Goal: Task Accomplishment & Management: Manage account settings

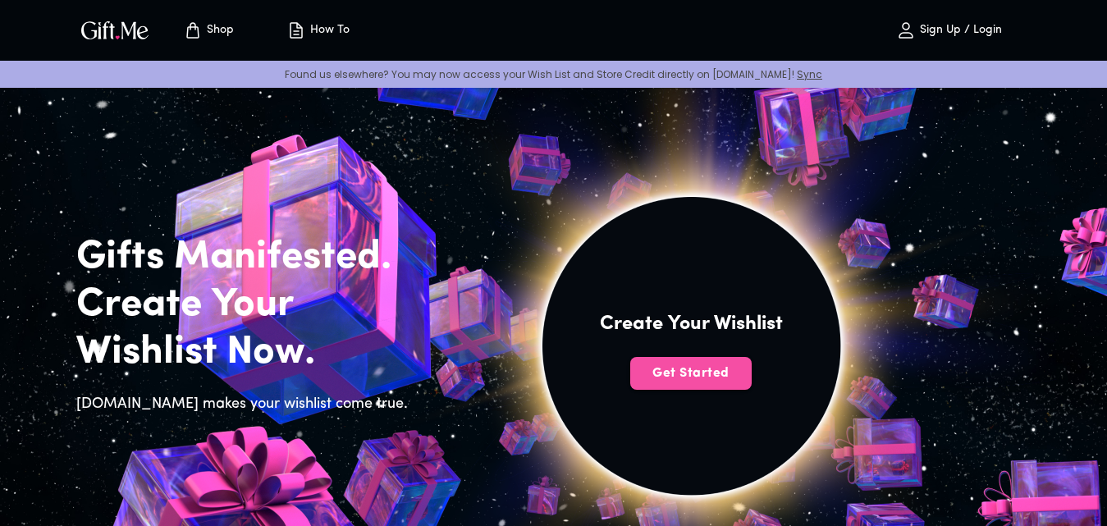
click at [653, 381] on span "Get Started" at bounding box center [690, 373] width 121 height 18
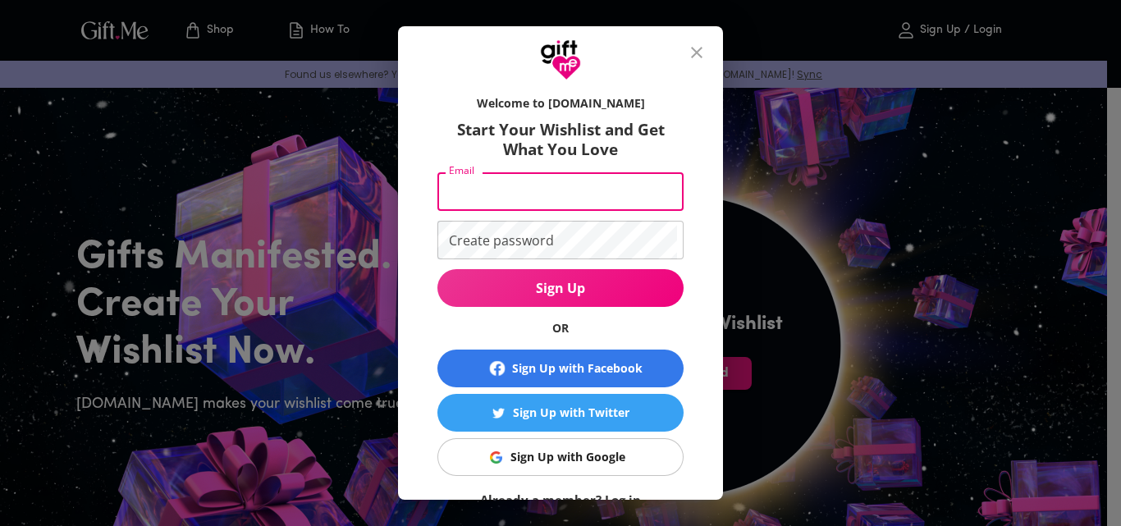
click at [546, 203] on input "Email" at bounding box center [557, 191] width 240 height 39
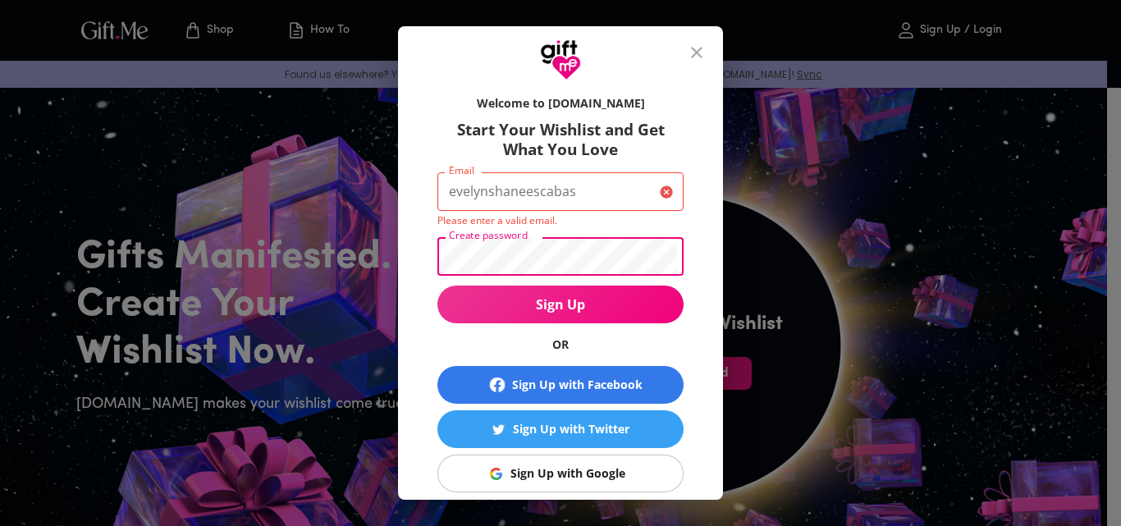
click at [576, 199] on input "evelynshaneescabas" at bounding box center [545, 191] width 216 height 39
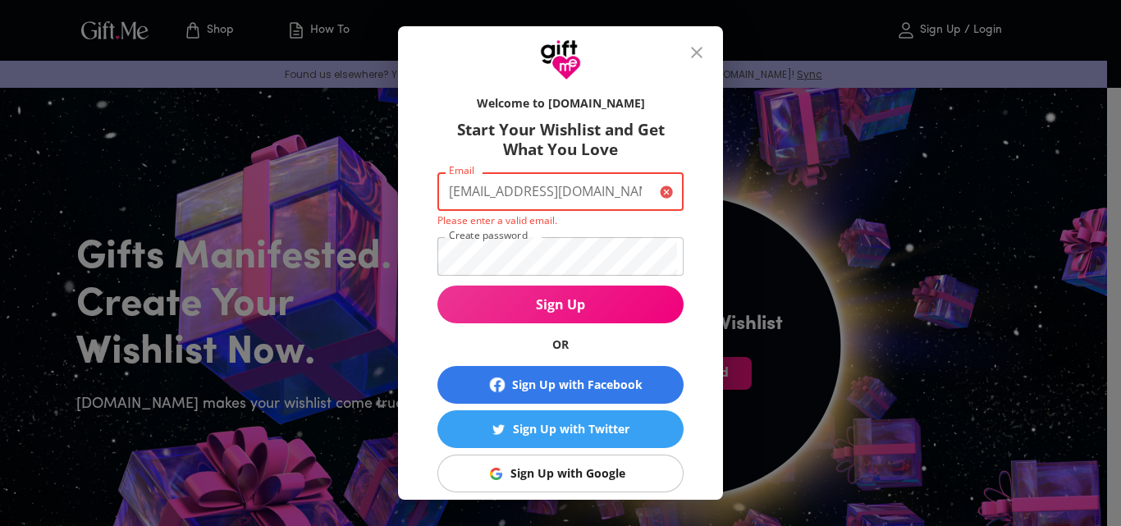
scroll to position [0, 7]
type input "[EMAIL_ADDRESS][DOMAIN_NAME]"
click at [437, 285] on button "Sign Up" at bounding box center [560, 304] width 246 height 38
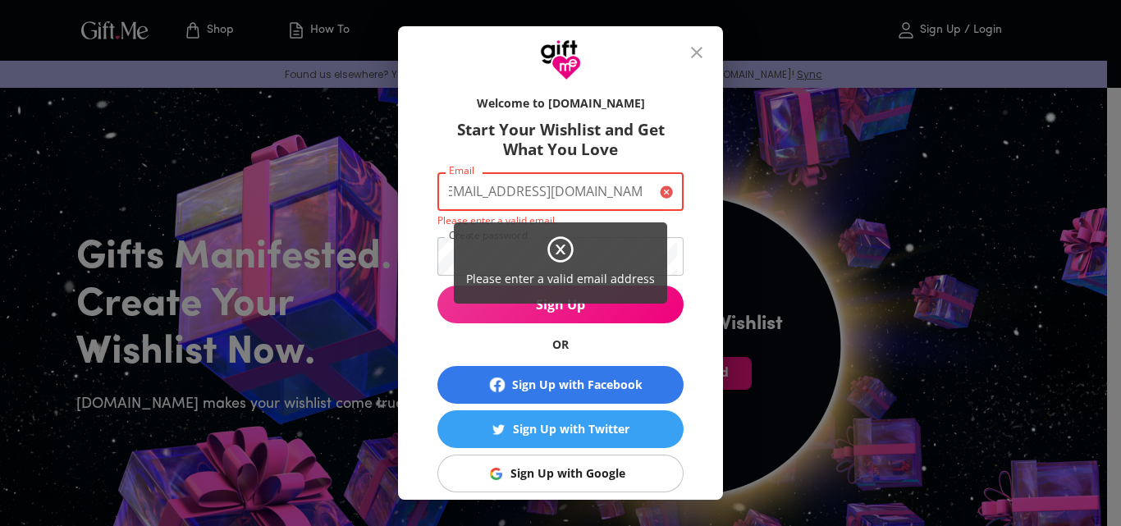
scroll to position [0, 0]
click at [569, 259] on icon at bounding box center [561, 250] width 30 height 30
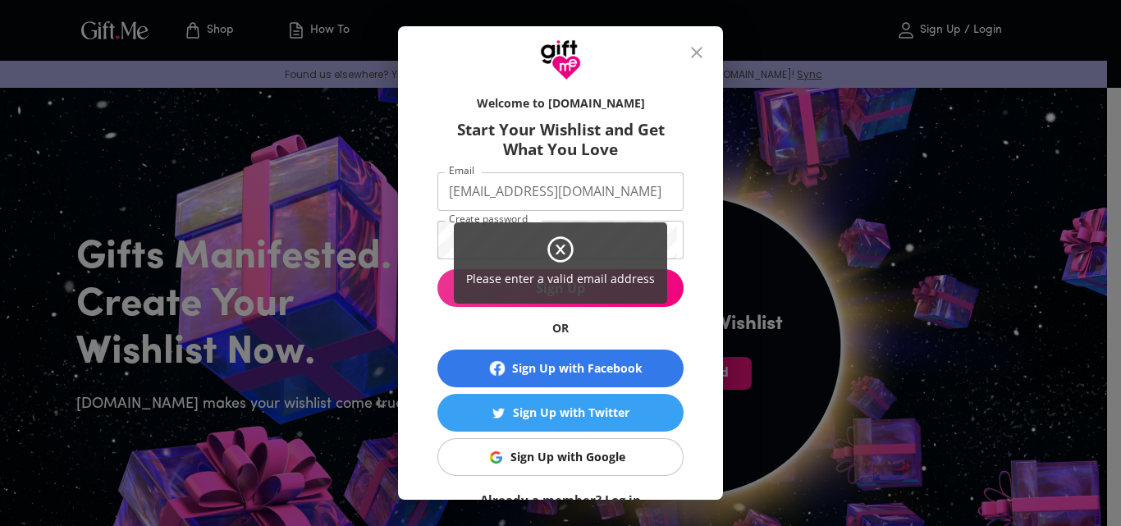
click at [567, 249] on icon at bounding box center [561, 250] width 30 height 30
click at [560, 244] on icon at bounding box center [561, 250] width 30 height 30
click at [556, 248] on icon at bounding box center [561, 250] width 30 height 30
click at [559, 249] on icon at bounding box center [560, 249] width 10 height 10
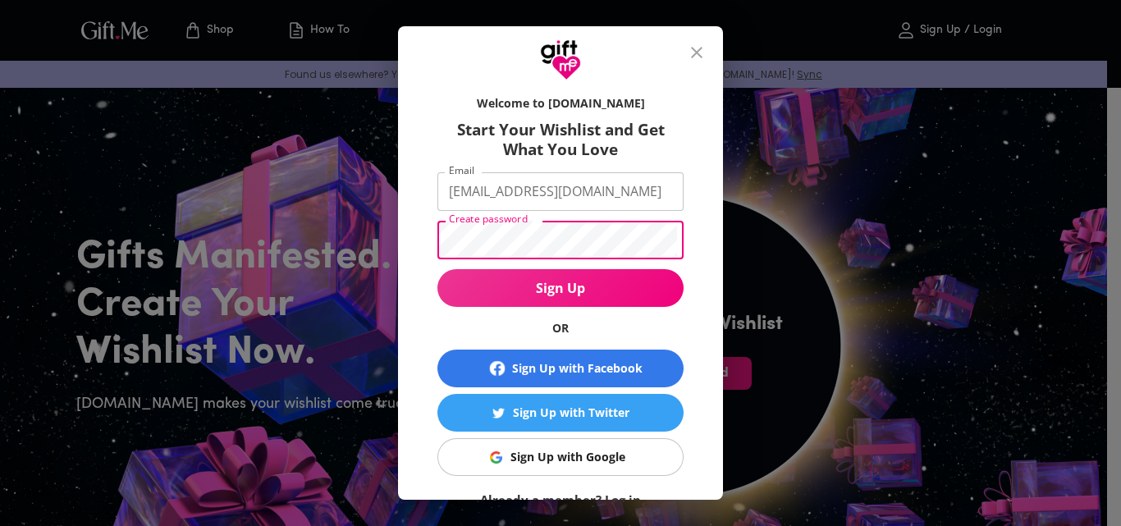
click at [437, 269] on button "Sign Up" at bounding box center [560, 288] width 246 height 38
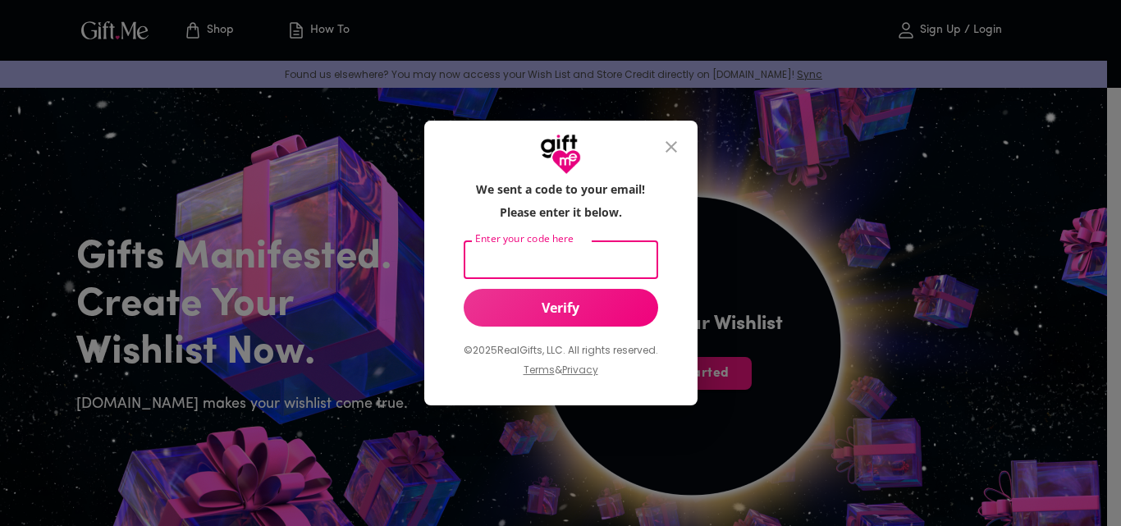
click at [527, 244] on input "Enter your code here" at bounding box center [557, 259] width 188 height 39
paste input "762668"
type input "762668"
click at [550, 299] on span "Verify" at bounding box center [560, 308] width 194 height 18
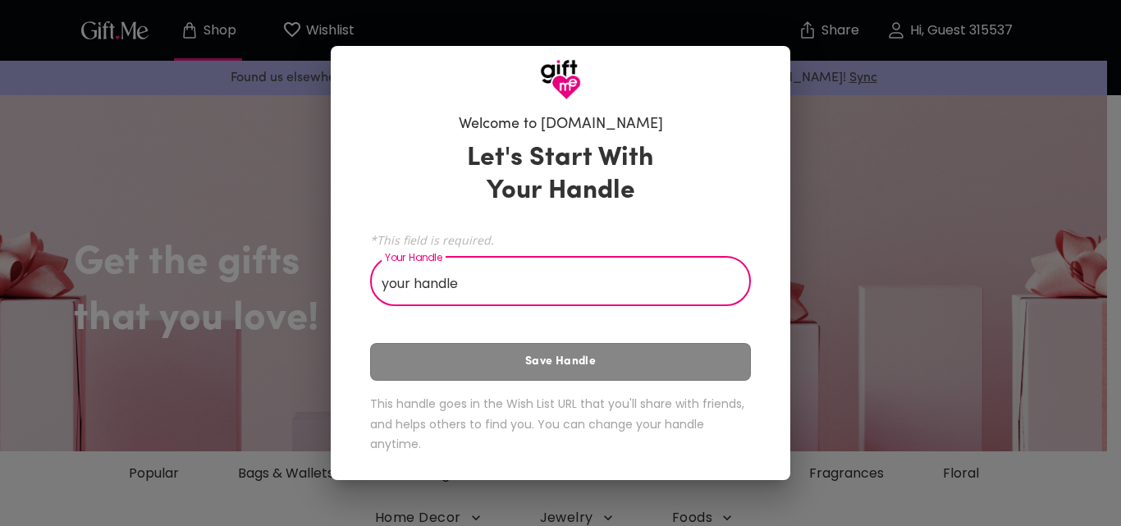
click at [591, 342] on div "Let's Start With Your Handle *This field is required. Your Handle your handle Y…" at bounding box center [560, 301] width 381 height 332
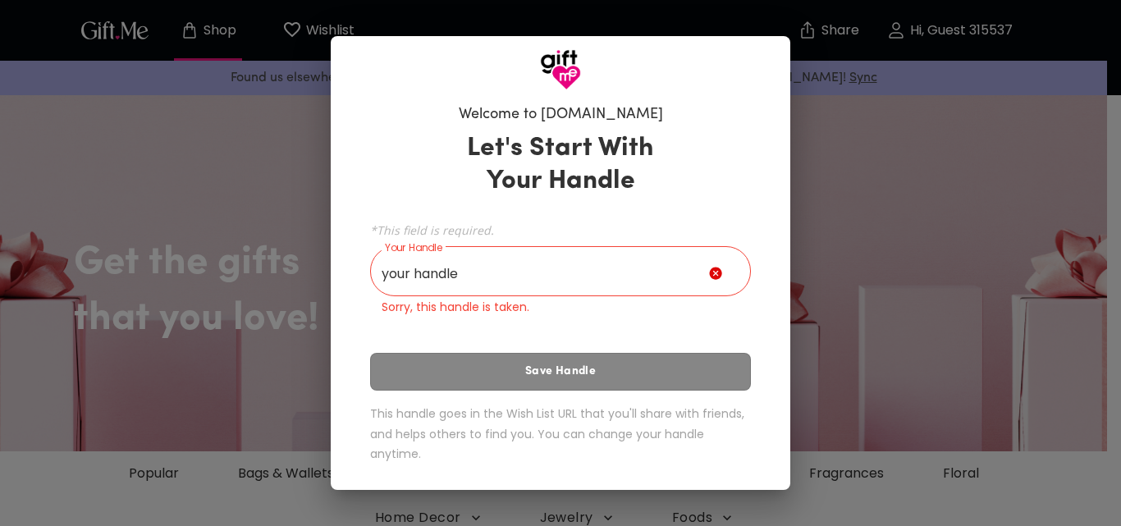
click at [587, 353] on div "Let's Start With Your Handle *This field is required. Your Handle your handle Y…" at bounding box center [560, 301] width 381 height 352
click at [542, 254] on input "your handle" at bounding box center [539, 273] width 339 height 46
click at [531, 271] on input "your handle" at bounding box center [539, 273] width 339 height 46
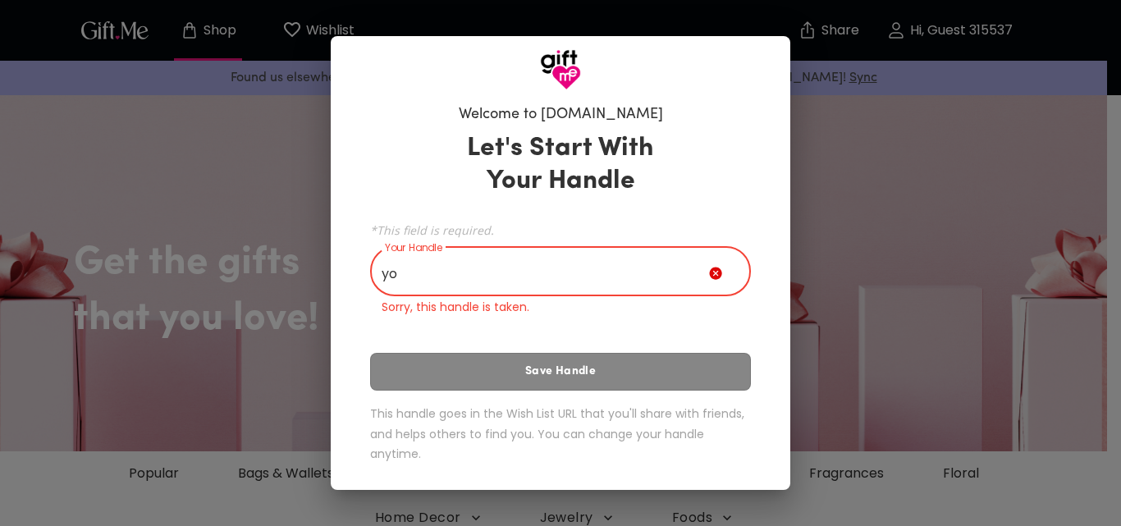
type input "y"
type input "n"
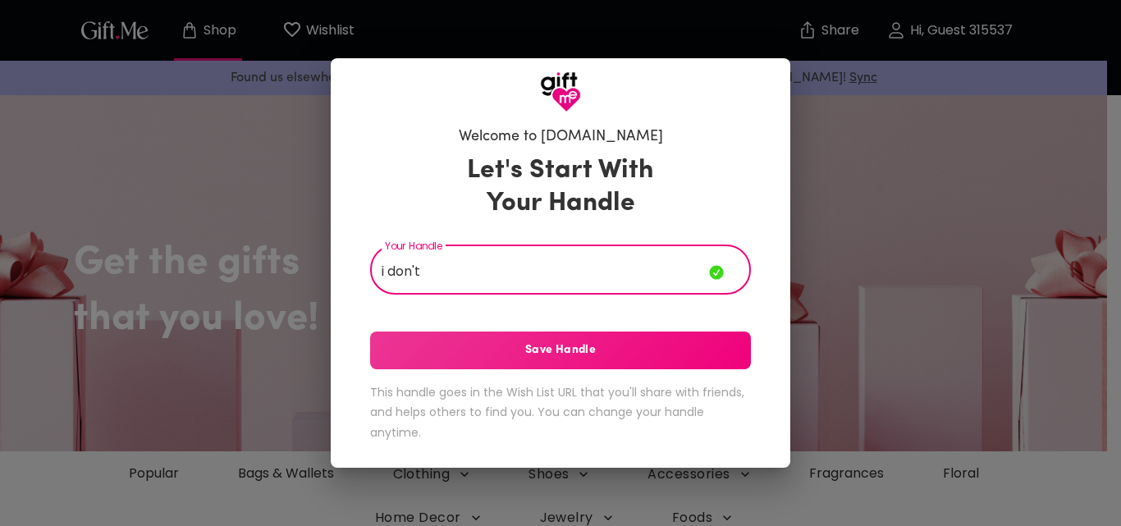
click at [527, 335] on button "Save Handle" at bounding box center [560, 350] width 381 height 38
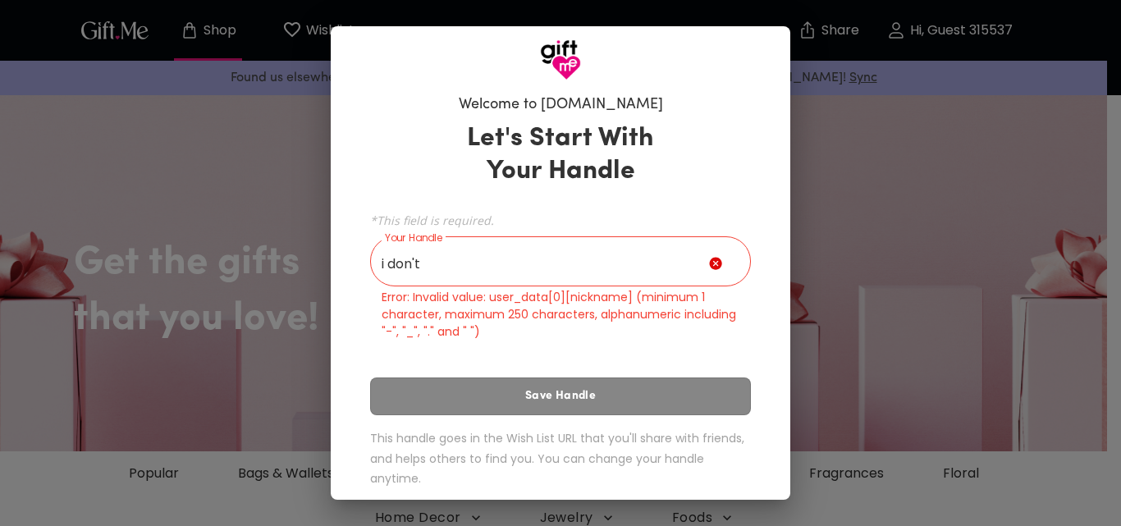
click at [509, 270] on input "i don't" at bounding box center [539, 263] width 339 height 46
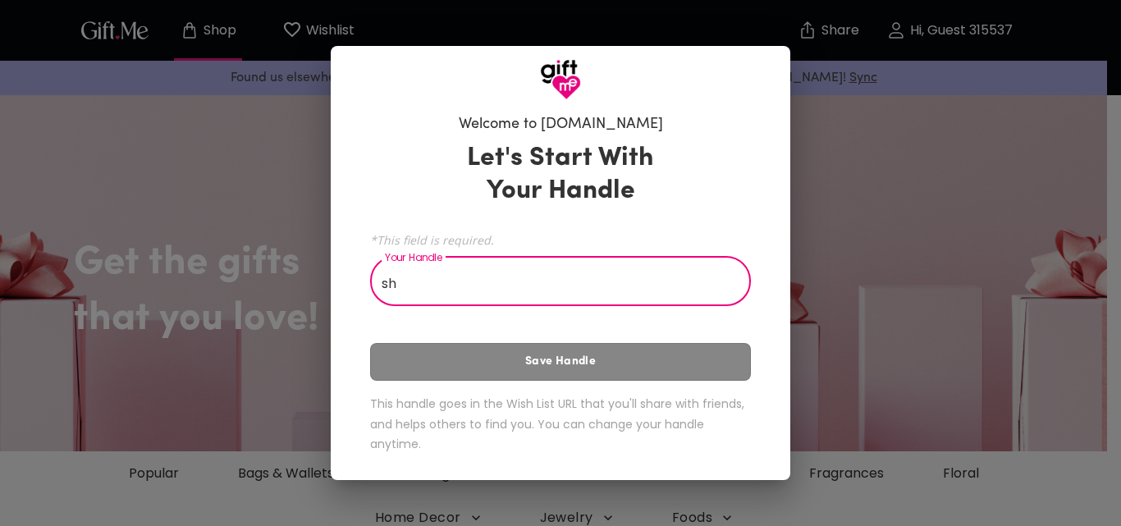
type input "s"
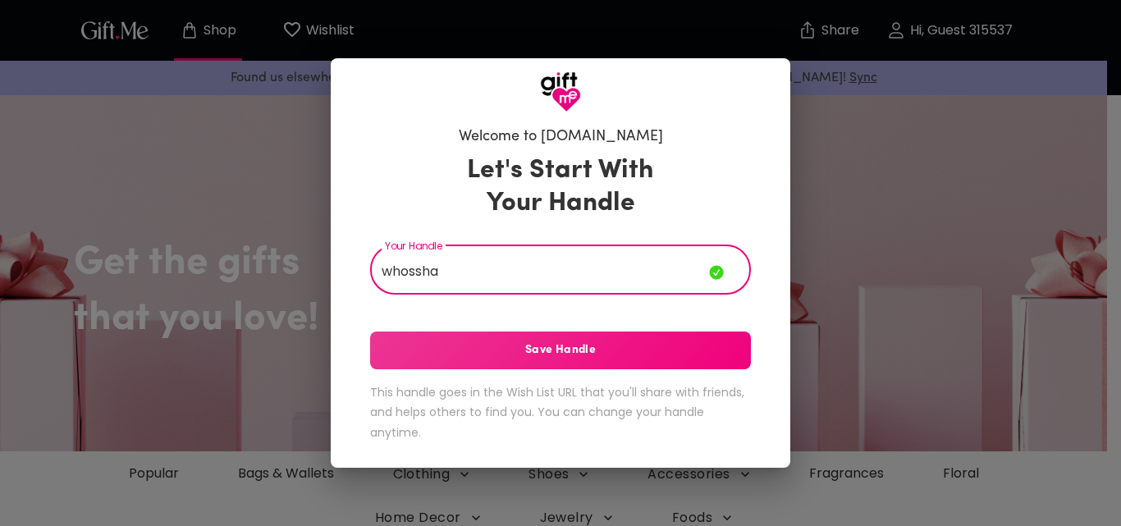
type input "whossha"
click at [497, 369] on div "Let's Start With Your Handle Your Handle whossha Your Handle Save Handle This h…" at bounding box center [560, 301] width 381 height 308
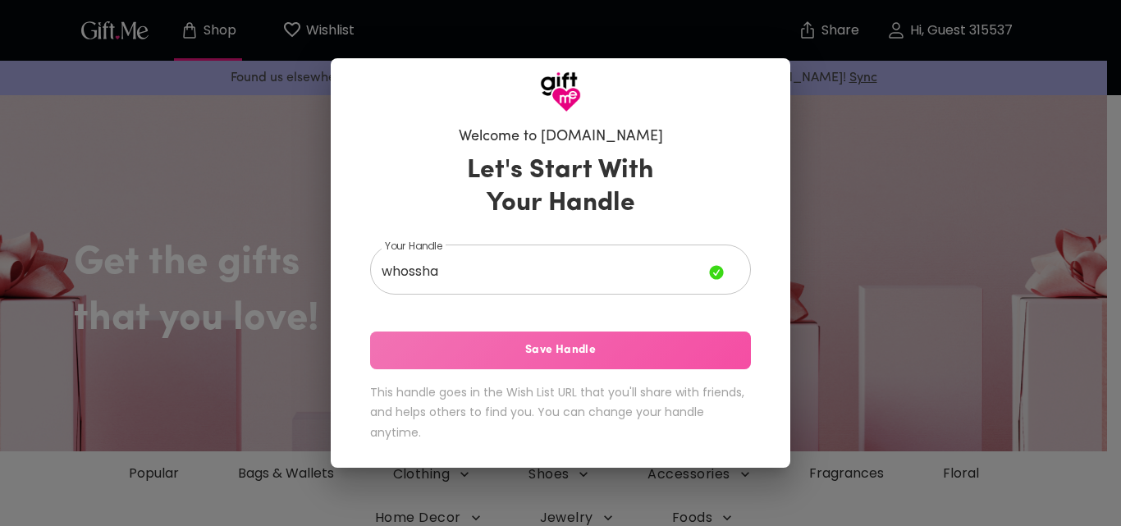
click at [501, 352] on span "Save Handle" at bounding box center [560, 350] width 381 height 18
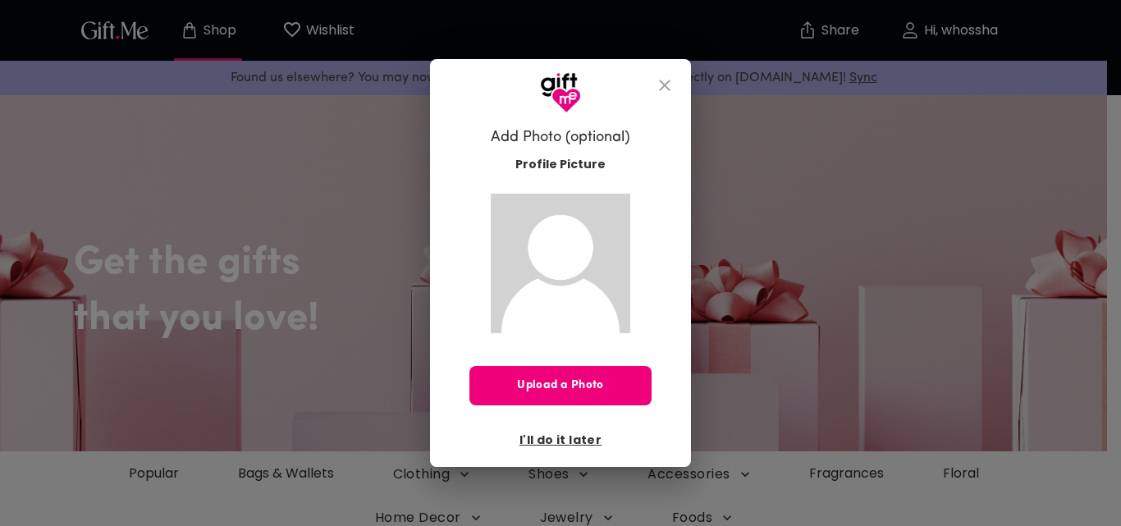
click at [595, 386] on span "Upload a Photo" at bounding box center [560, 386] width 182 height 18
click at [572, 434] on span "I'll do it later" at bounding box center [560, 440] width 82 height 18
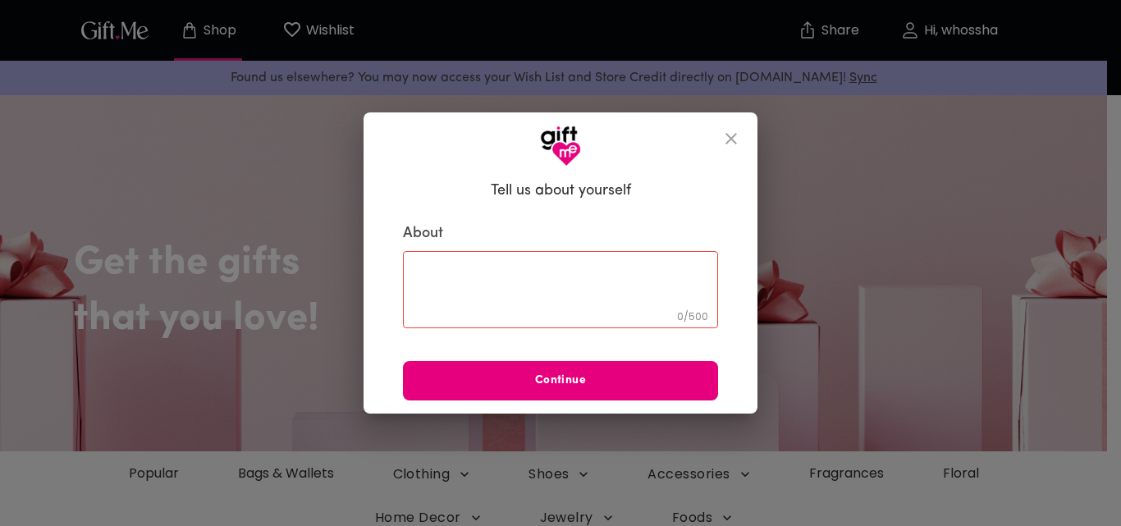
click at [551, 276] on textarea at bounding box center [560, 290] width 292 height 47
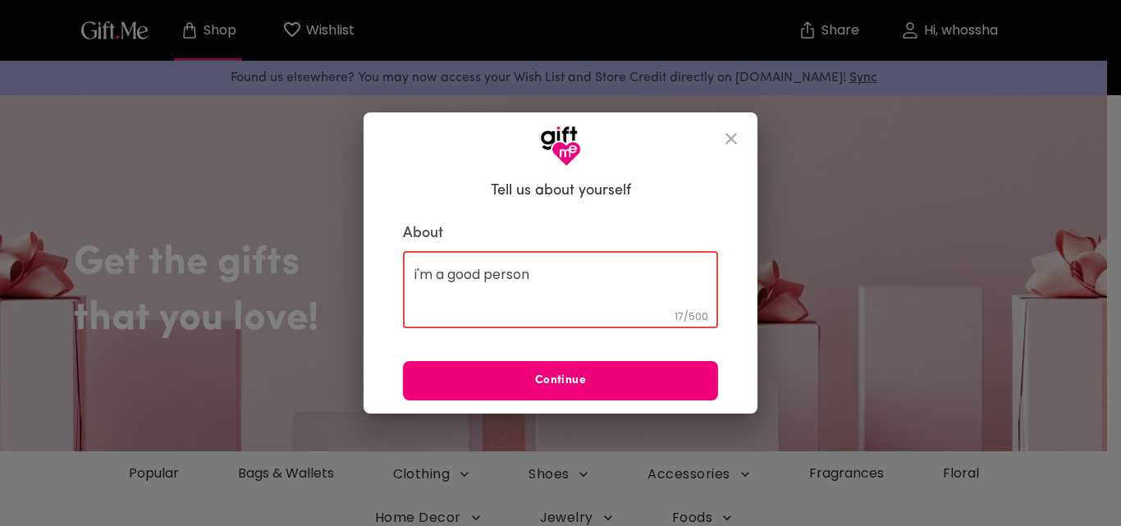
type textarea "i'm a good person"
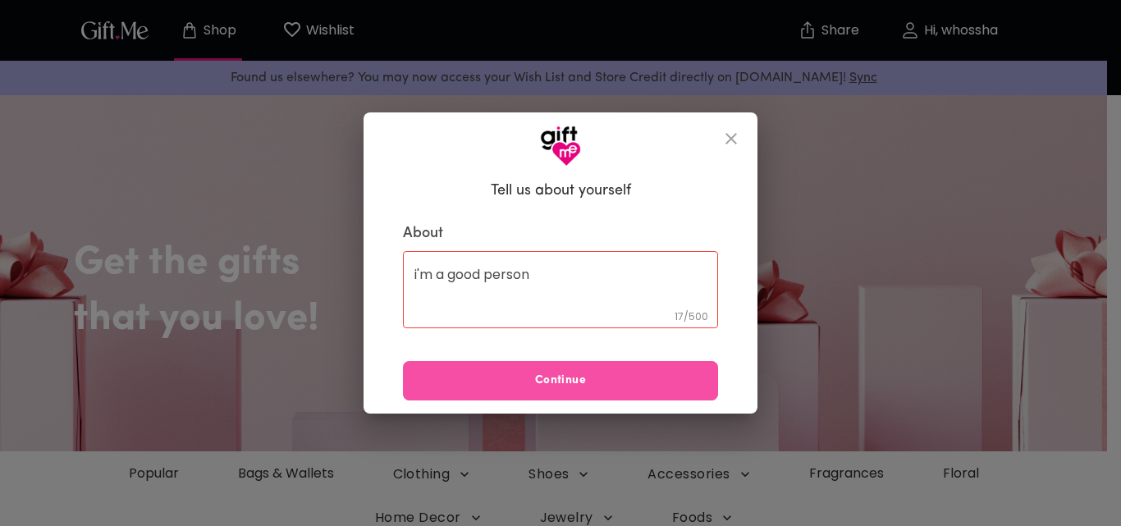
click at [559, 377] on span "Continue" at bounding box center [560, 381] width 315 height 18
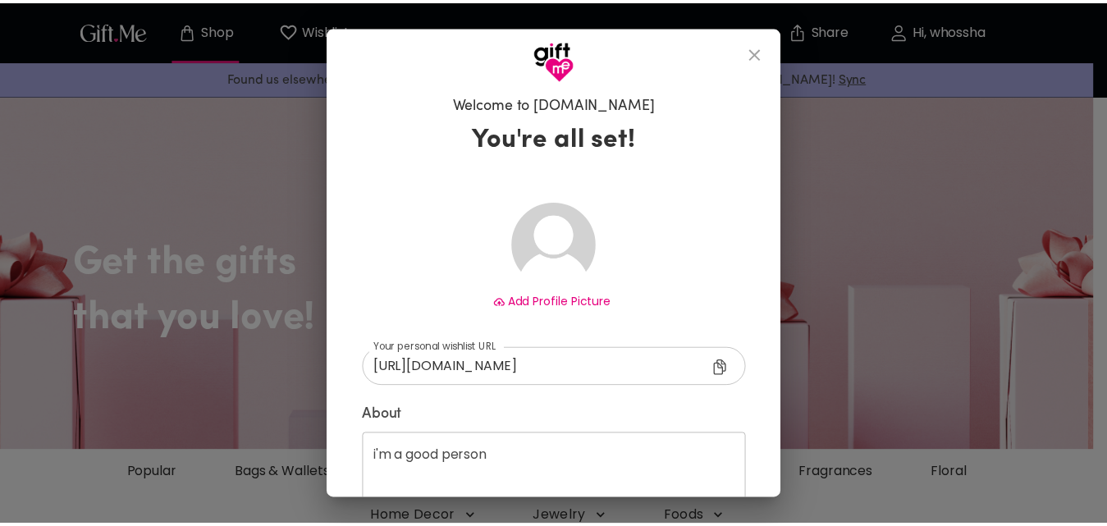
scroll to position [97, 0]
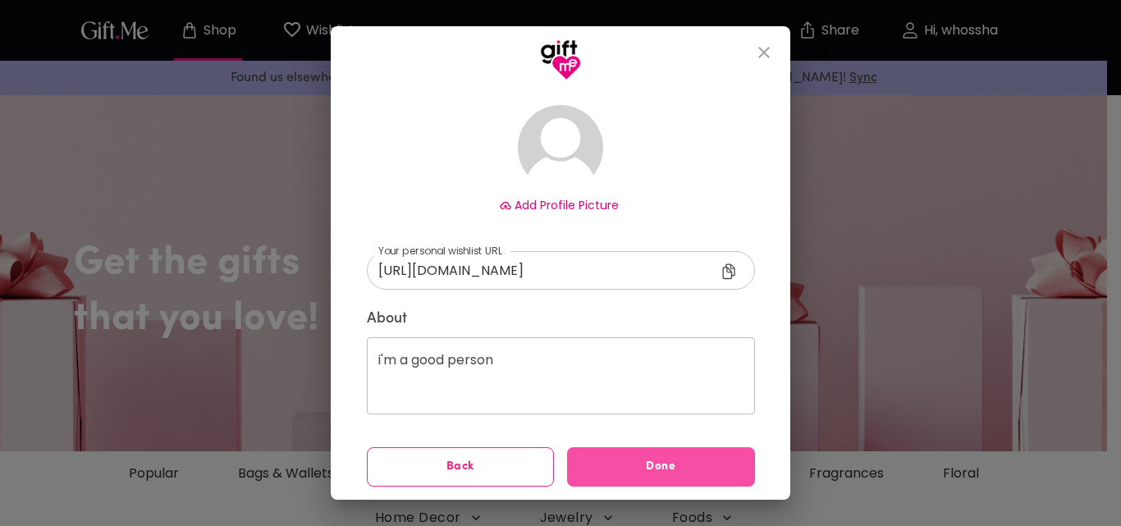
click at [623, 463] on span "Done" at bounding box center [661, 467] width 188 height 18
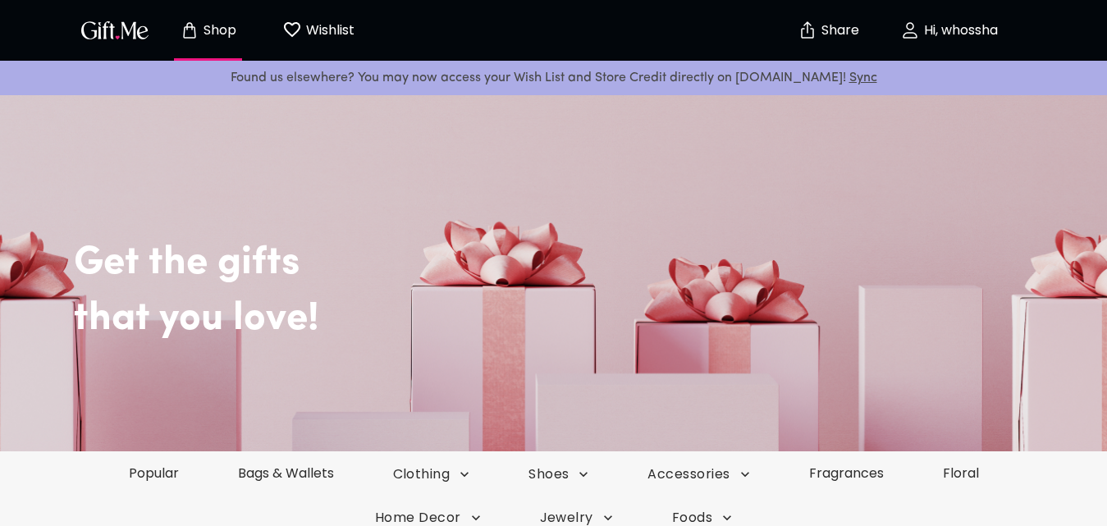
scroll to position [574, 0]
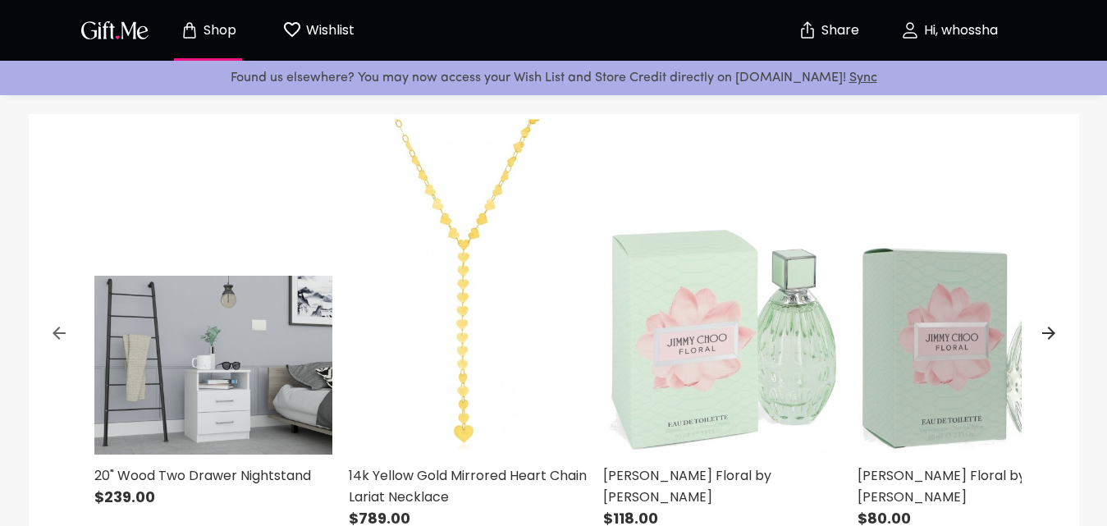
click at [347, 34] on p "Wishlist" at bounding box center [328, 30] width 53 height 21
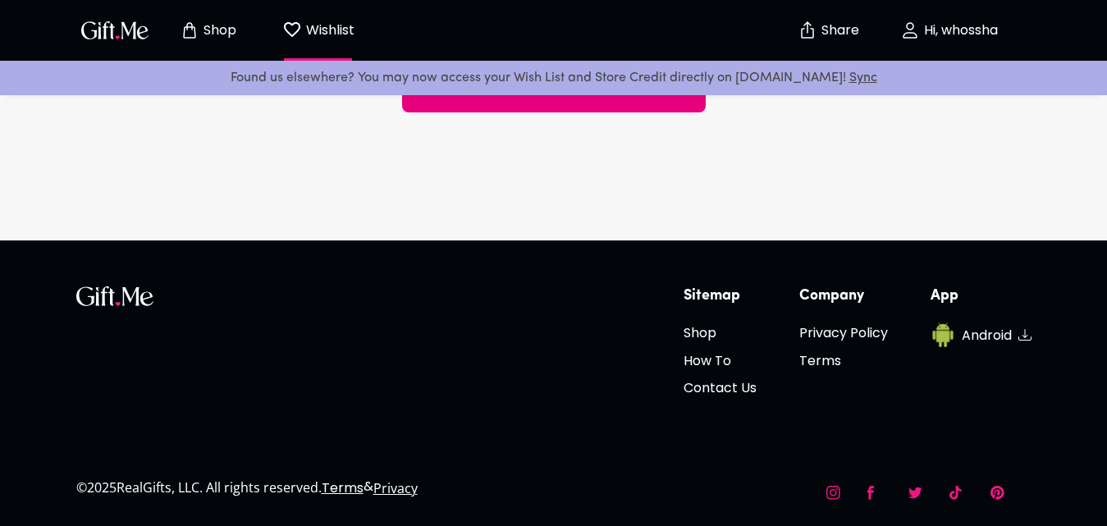
scroll to position [741, 0]
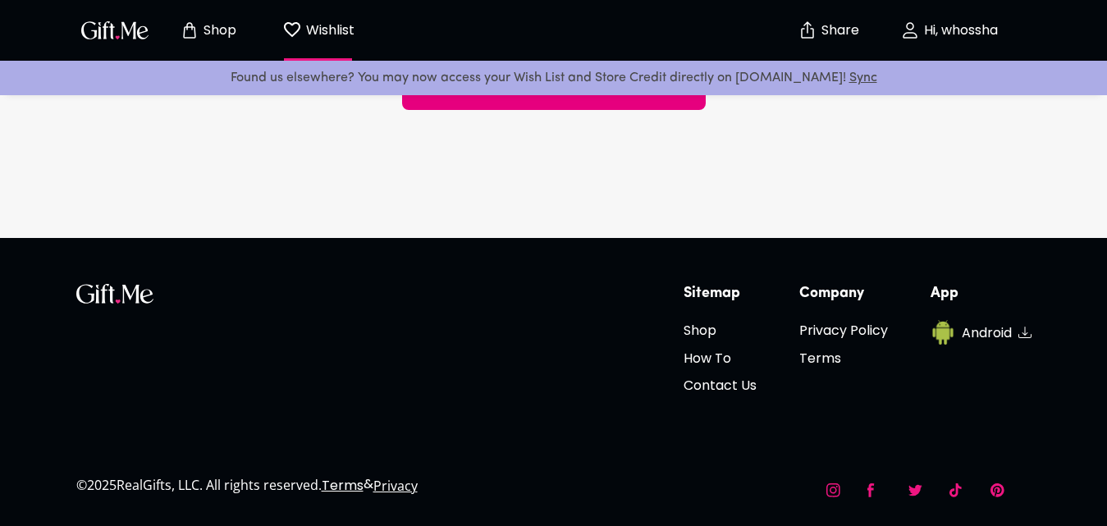
click at [966, 39] on span "Hi, whossha" at bounding box center [949, 31] width 144 height 20
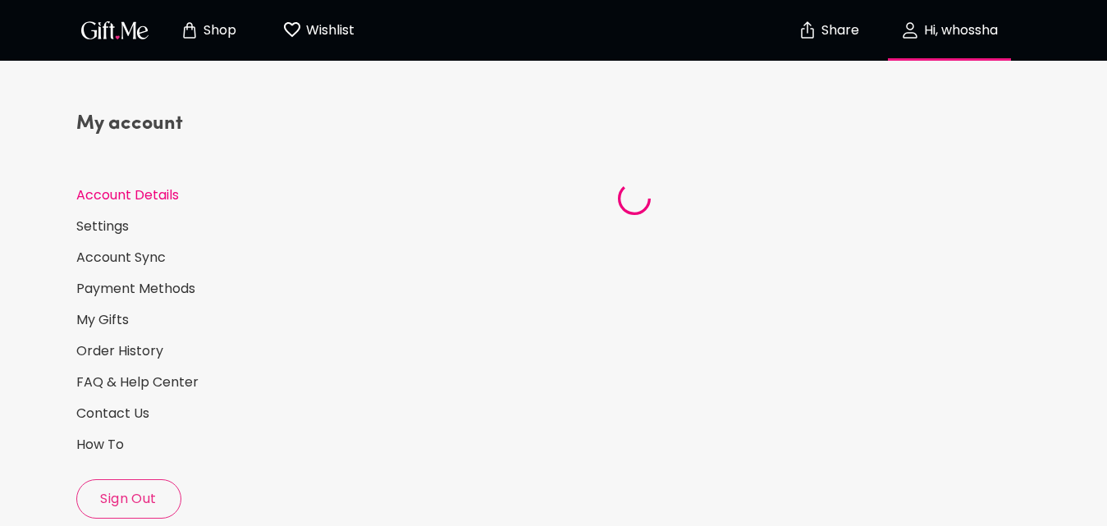
select select "US"
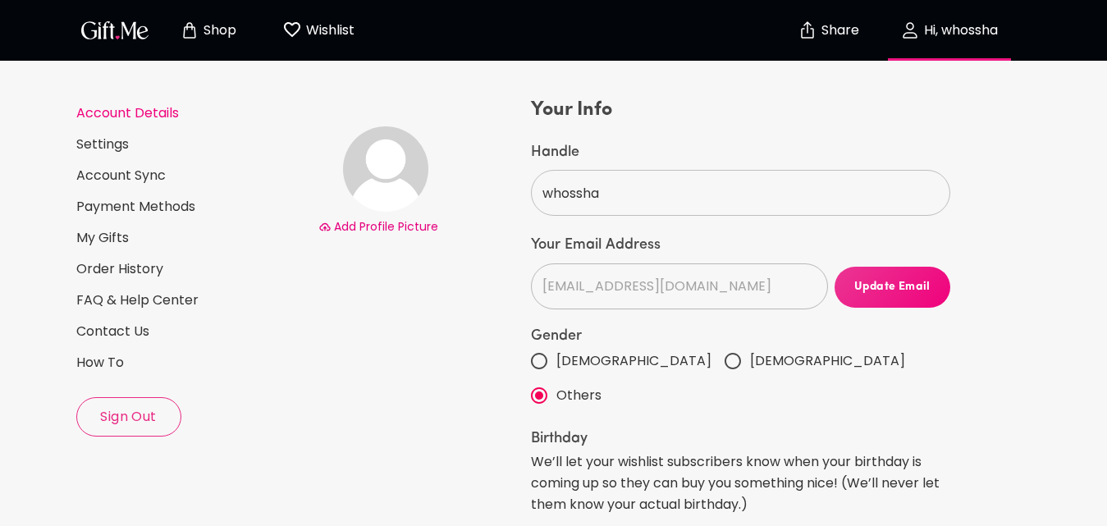
scroll to position [164, 0]
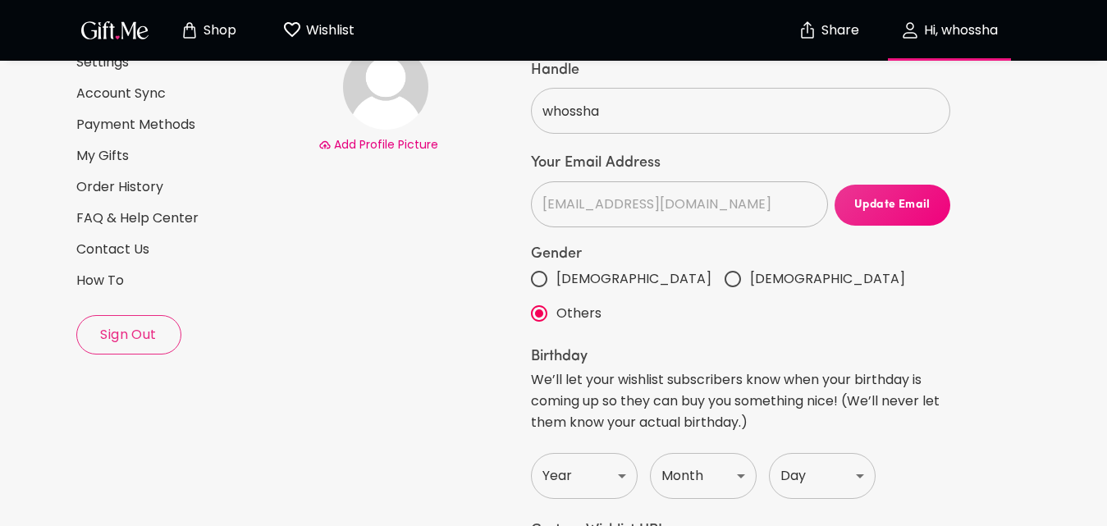
click at [135, 349] on button "Sign Out" at bounding box center [128, 334] width 105 height 39
